Goal: Task Accomplishment & Management: Use online tool/utility

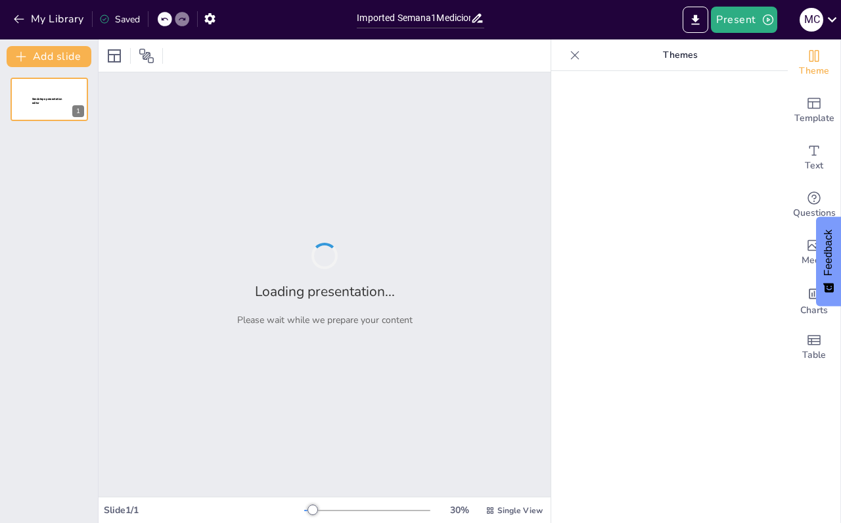
type input "Imported Semana1MedicionesQU0110 II-2025.pptx"
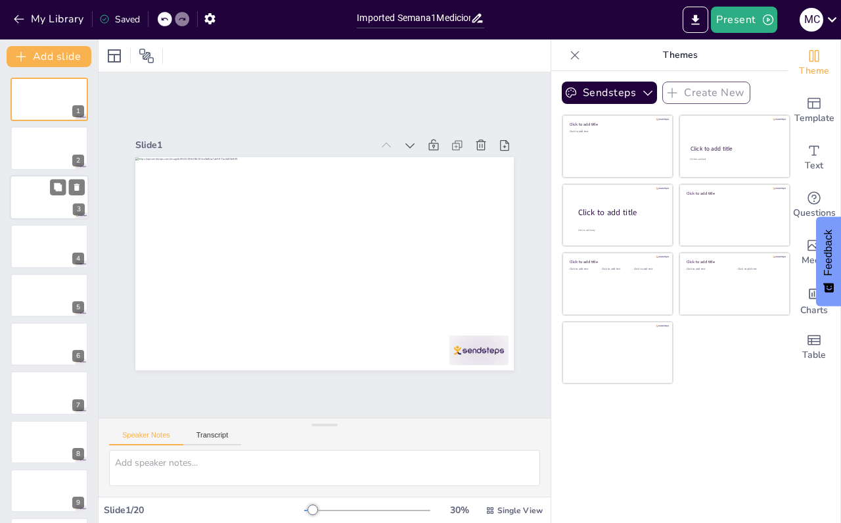
click at [54, 198] on div at bounding box center [49, 197] width 79 height 45
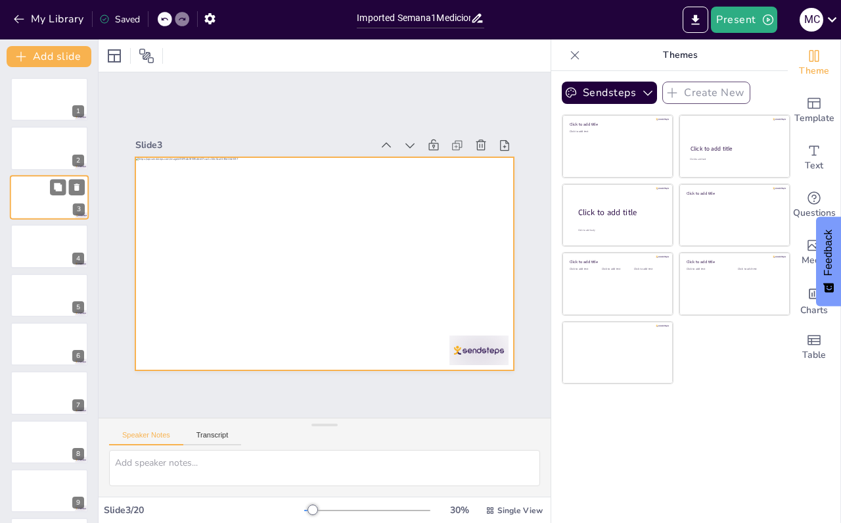
click at [32, 187] on div at bounding box center [49, 197] width 79 height 45
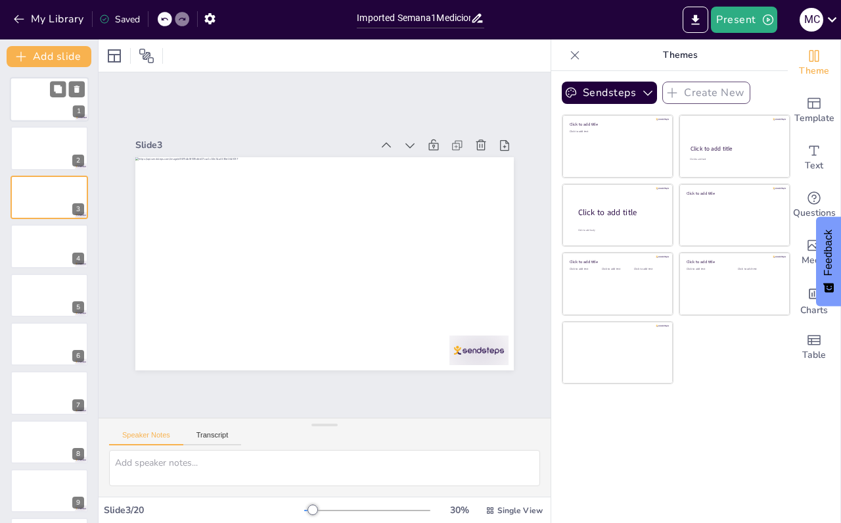
click at [42, 108] on div at bounding box center [49, 99] width 79 height 45
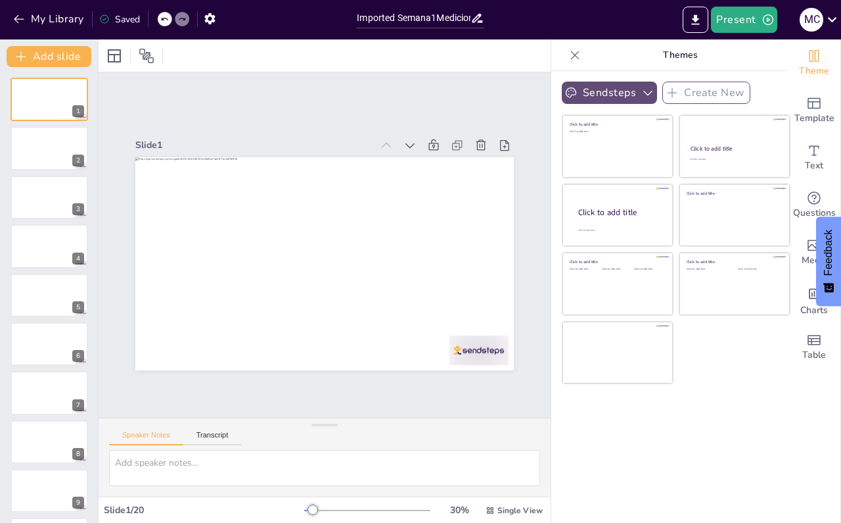
click at [600, 94] on button "Sendsteps" at bounding box center [609, 93] width 95 height 22
click at [680, 55] on p "Themes" at bounding box center [680, 55] width 189 height 32
click at [703, 19] on icon "Export to PowerPoint" at bounding box center [696, 20] width 14 height 14
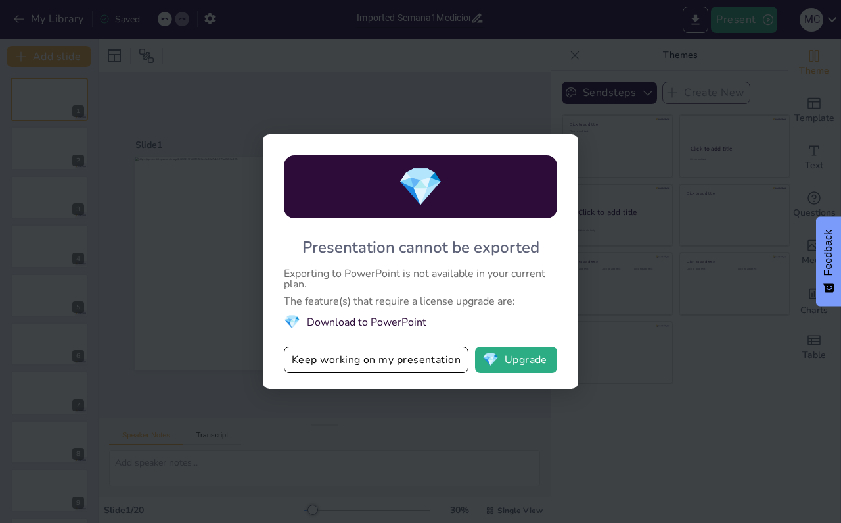
click at [20, 22] on div "💎 Presentation cannot be exported Exporting to PowerPoint is not available in y…" at bounding box center [420, 261] width 841 height 523
click at [530, 360] on button "💎 Upgrade" at bounding box center [516, 359] width 82 height 26
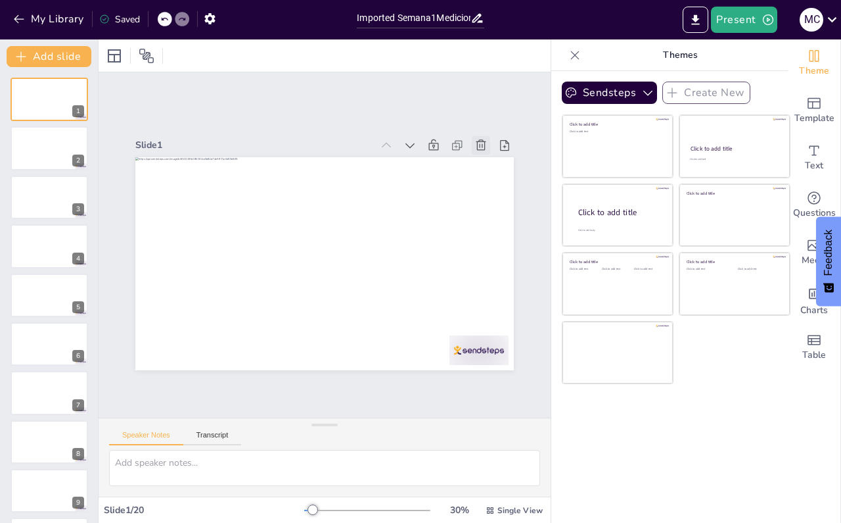
click at [398, 411] on icon at bounding box center [391, 419] width 16 height 16
click at [342, 421] on icon at bounding box center [333, 430] width 18 height 18
click at [431, 394] on icon at bounding box center [424, 400] width 13 height 13
click at [450, 109] on icon at bounding box center [442, 101] width 16 height 16
click at [415, 404] on icon at bounding box center [408, 411] width 14 height 14
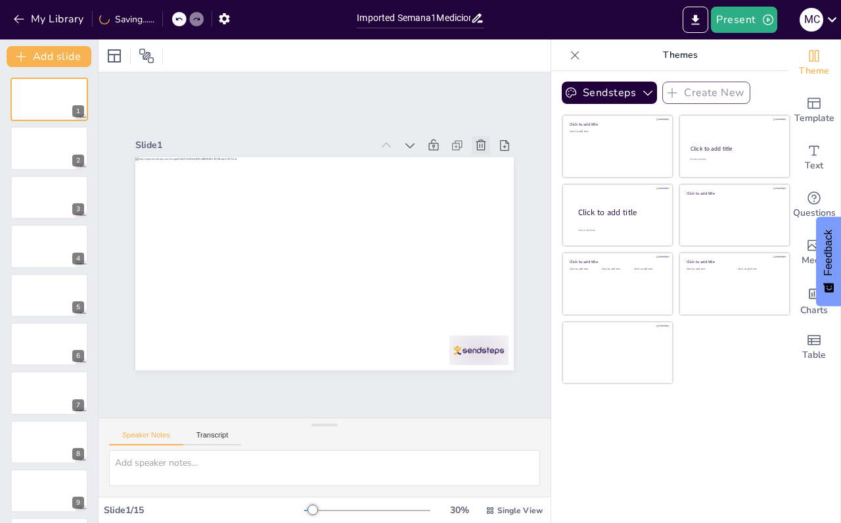
click at [161, 168] on icon at bounding box center [152, 177] width 18 height 18
click at [175, 338] on icon at bounding box center [168, 344] width 13 height 13
click at [419, 89] on icon at bounding box center [410, 80] width 18 height 18
click at [435, 99] on icon at bounding box center [426, 90] width 17 height 17
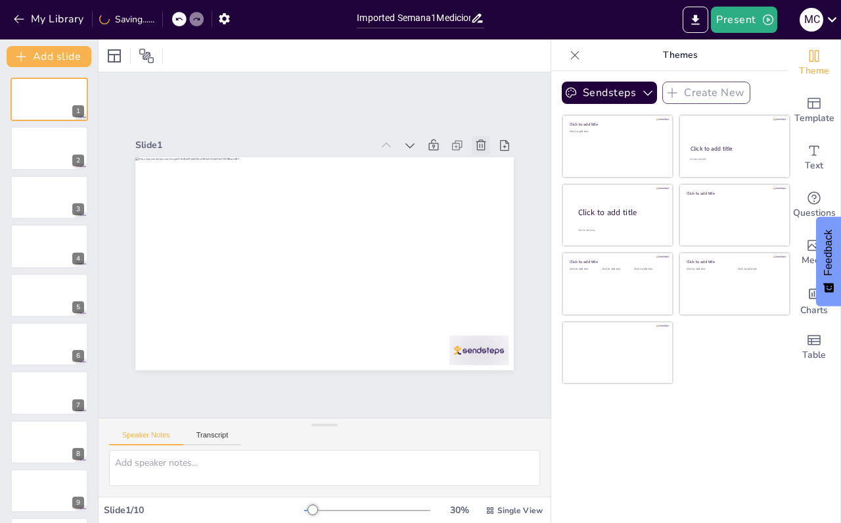
click at [159, 302] on icon at bounding box center [151, 310] width 16 height 16
click at [161, 168] on icon at bounding box center [152, 177] width 18 height 18
click at [480, 321] on icon at bounding box center [489, 330] width 18 height 18
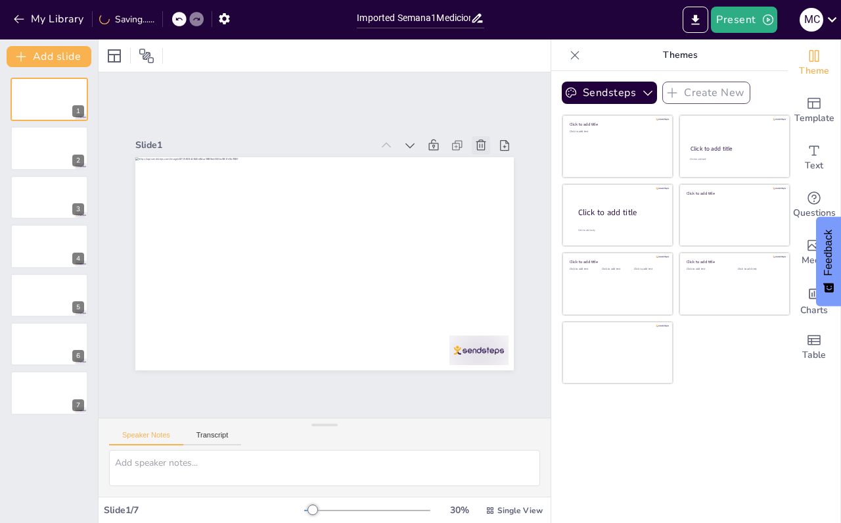
click at [166, 321] on icon at bounding box center [158, 328] width 14 height 14
click at [398, 411] on icon at bounding box center [390, 419] width 16 height 16
click at [187, 354] on icon at bounding box center [179, 361] width 14 height 14
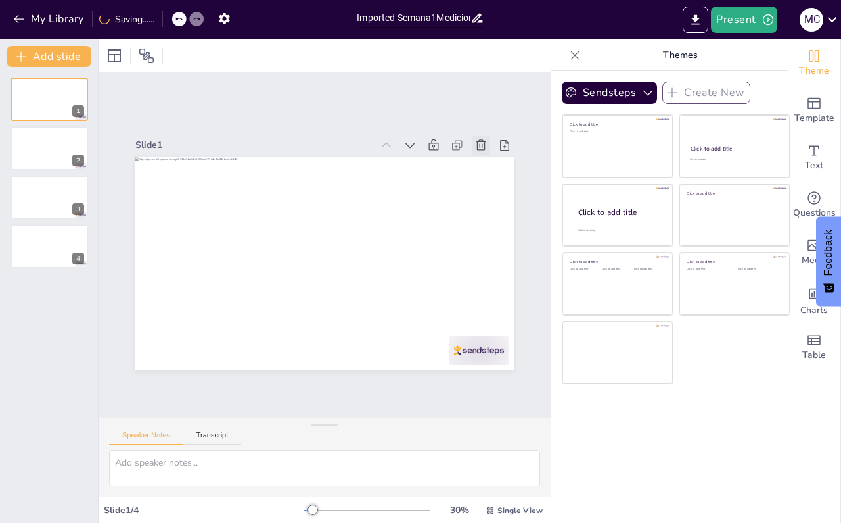
click at [286, 74] on icon at bounding box center [277, 65] width 16 height 16
click at [342, 421] on icon at bounding box center [333, 430] width 18 height 18
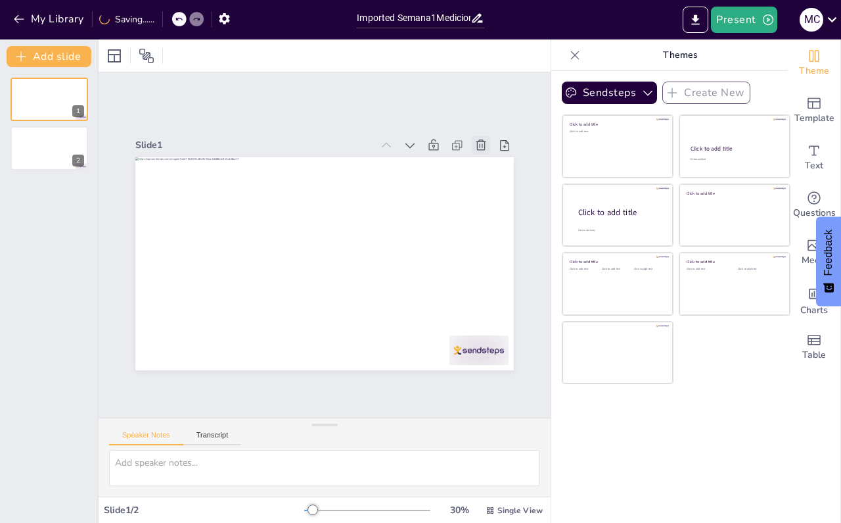
click at [500, 208] on icon at bounding box center [508, 216] width 17 height 17
click at [189, 135] on icon at bounding box center [181, 127] width 16 height 16
click at [483, 154] on icon at bounding box center [490, 161] width 14 height 14
